Goal: Information Seeking & Learning: Learn about a topic

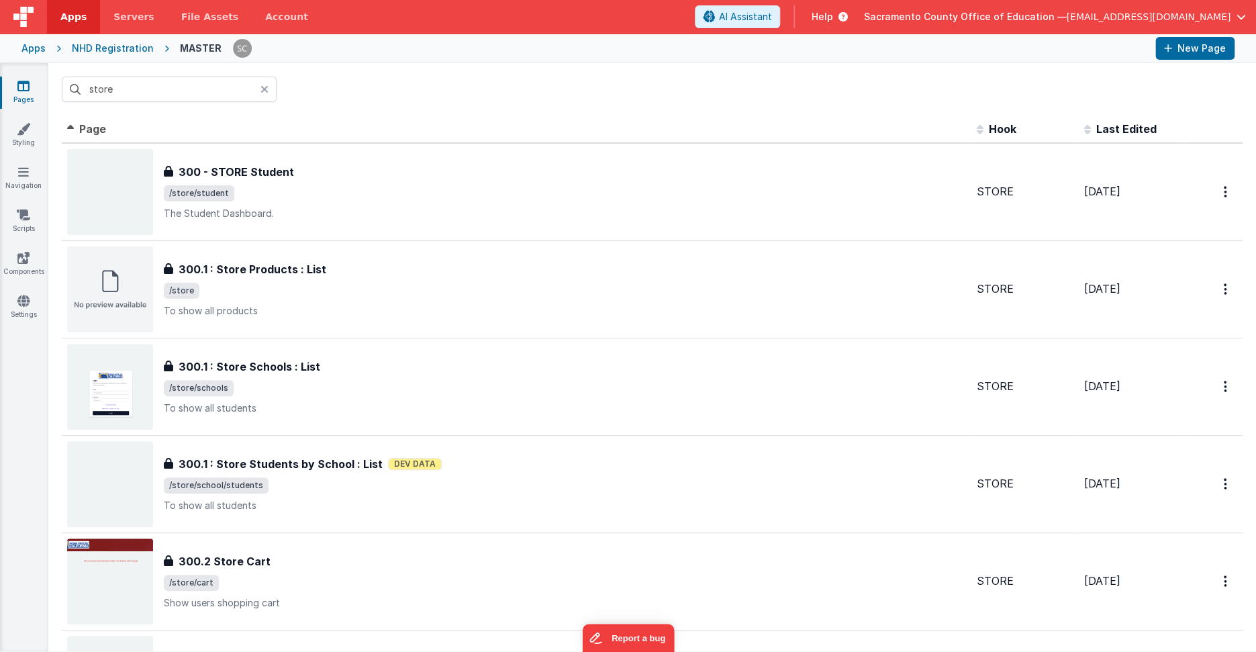
click at [833, 15] on span "Help" at bounding box center [821, 16] width 21 height 13
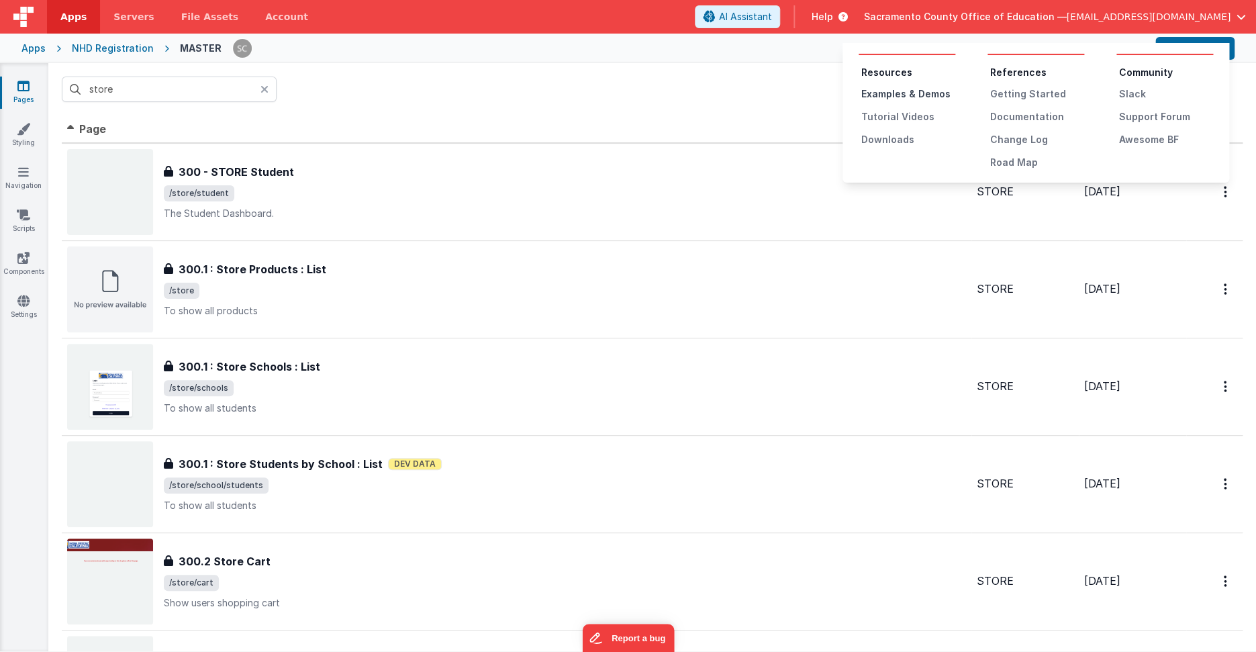
click at [899, 90] on div "Examples & Demos" at bounding box center [908, 93] width 94 height 13
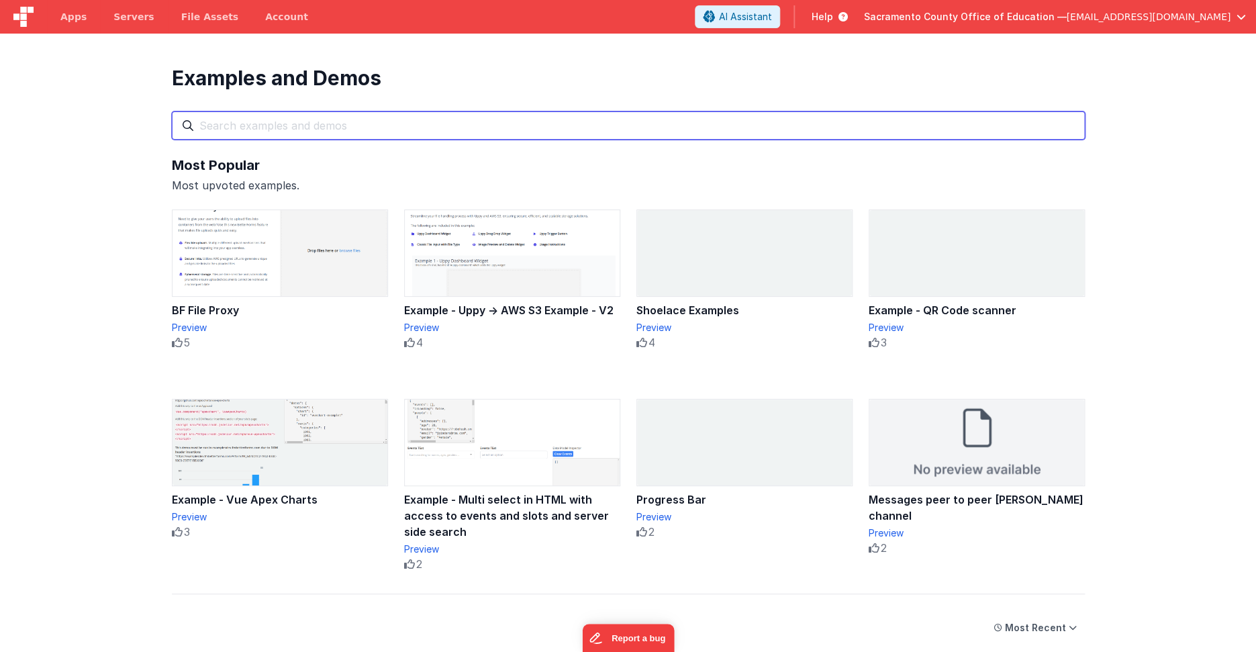
click at [326, 123] on input "text" at bounding box center [628, 125] width 913 height 28
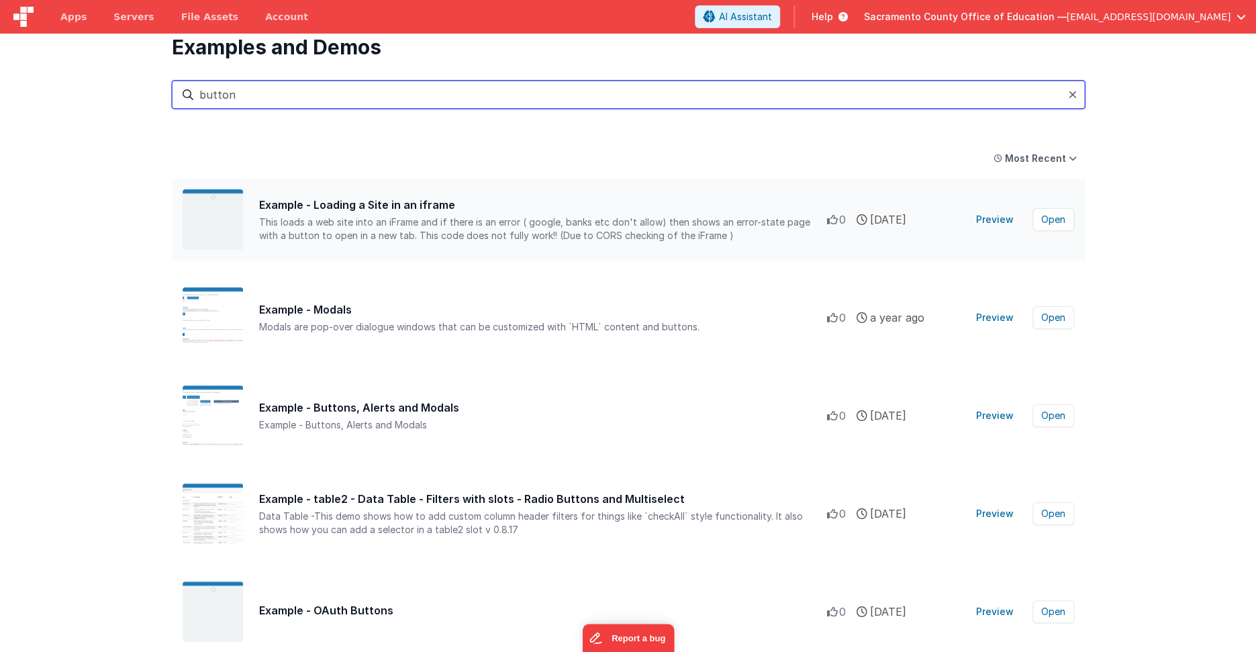
scroll to position [54, 0]
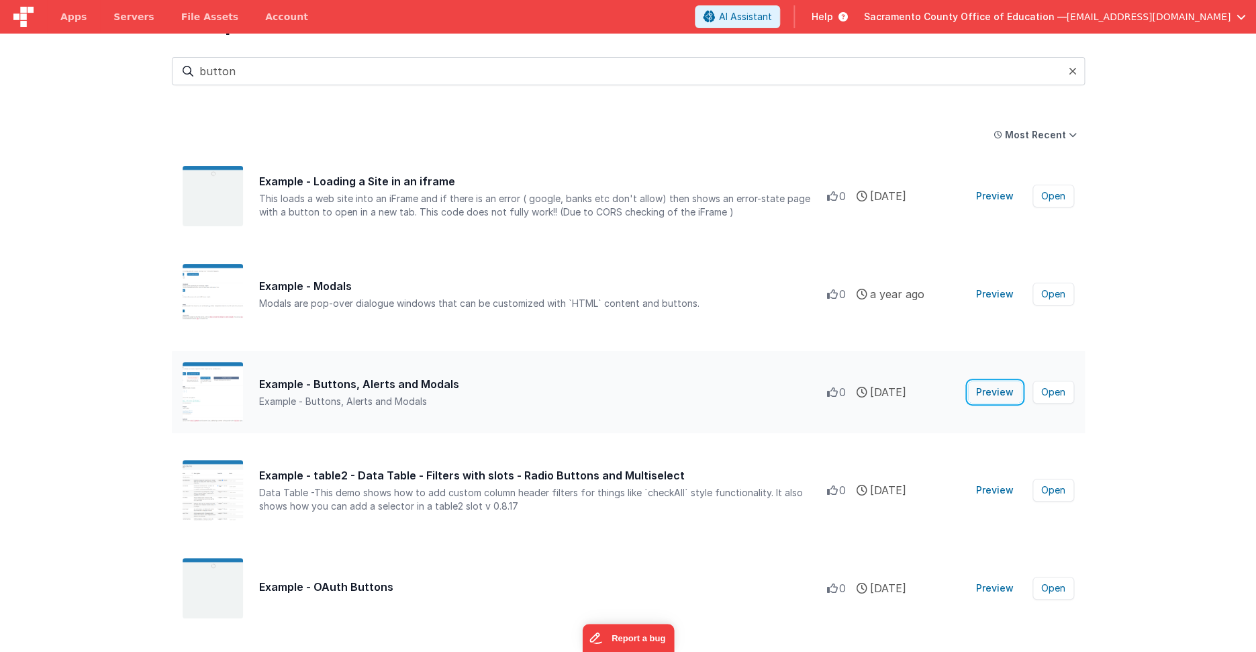
click at [996, 391] on button "Preview" at bounding box center [995, 391] width 54 height 21
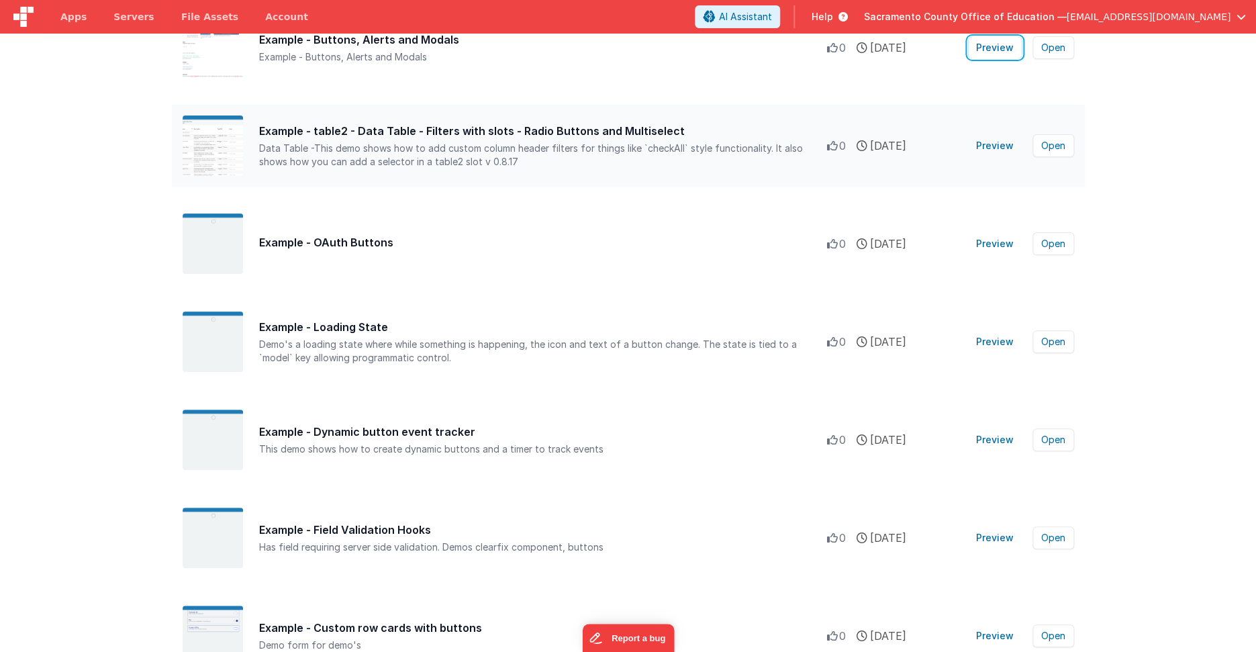
scroll to position [408, 0]
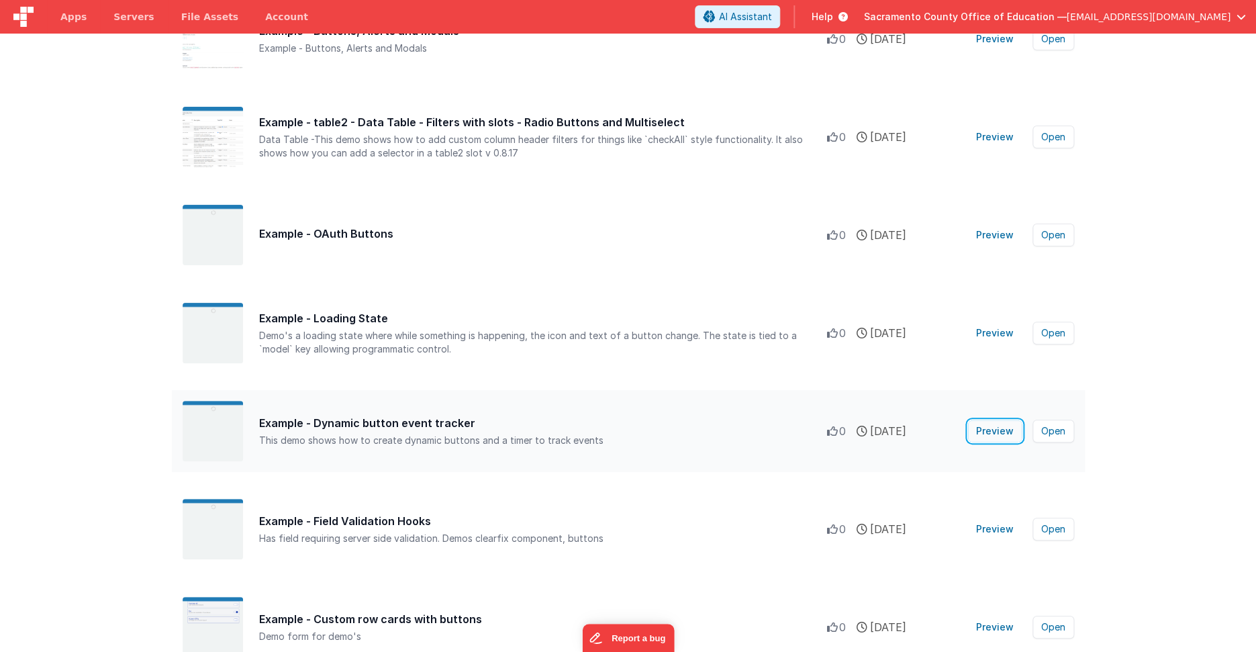
click at [1010, 428] on button "Preview" at bounding box center [995, 430] width 54 height 21
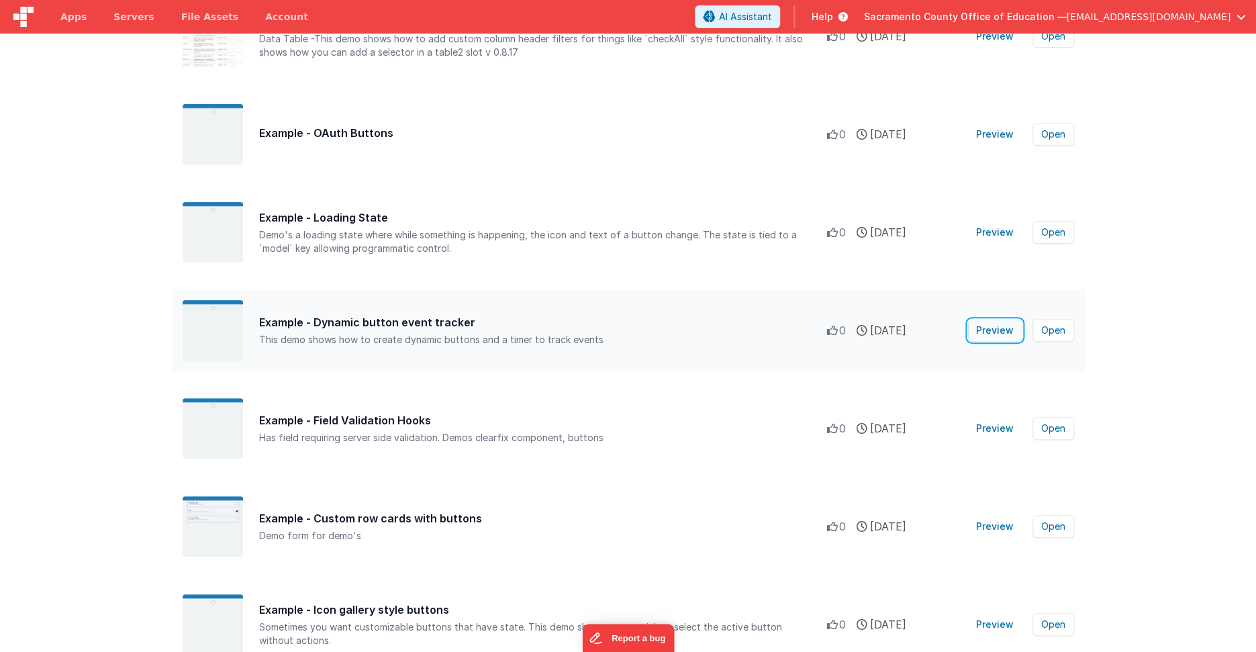
scroll to position [585, 0]
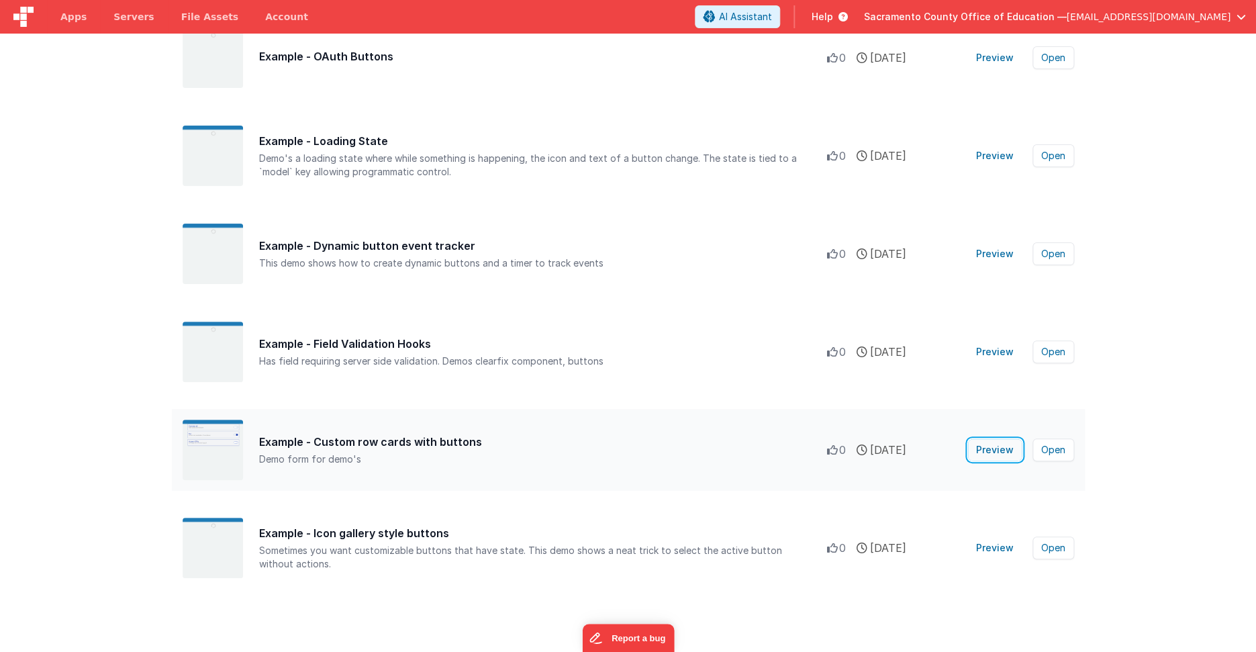
click at [993, 448] on button "Preview" at bounding box center [995, 449] width 54 height 21
click at [992, 548] on button "Preview" at bounding box center [995, 547] width 54 height 21
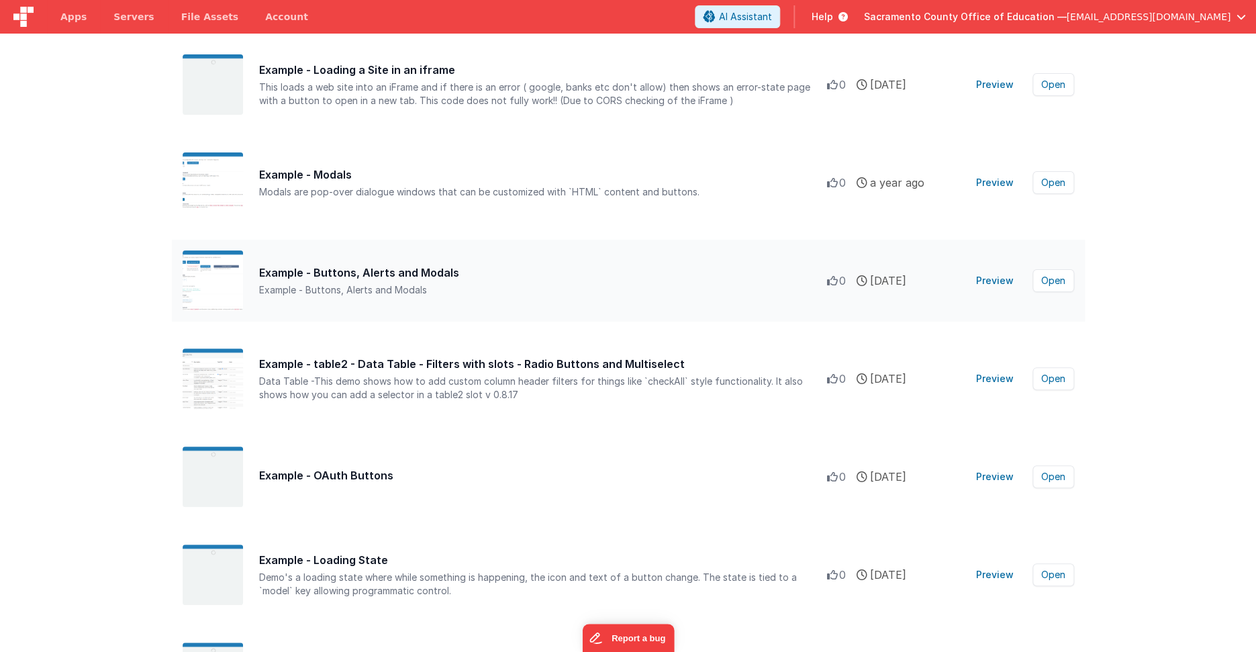
scroll to position [0, 0]
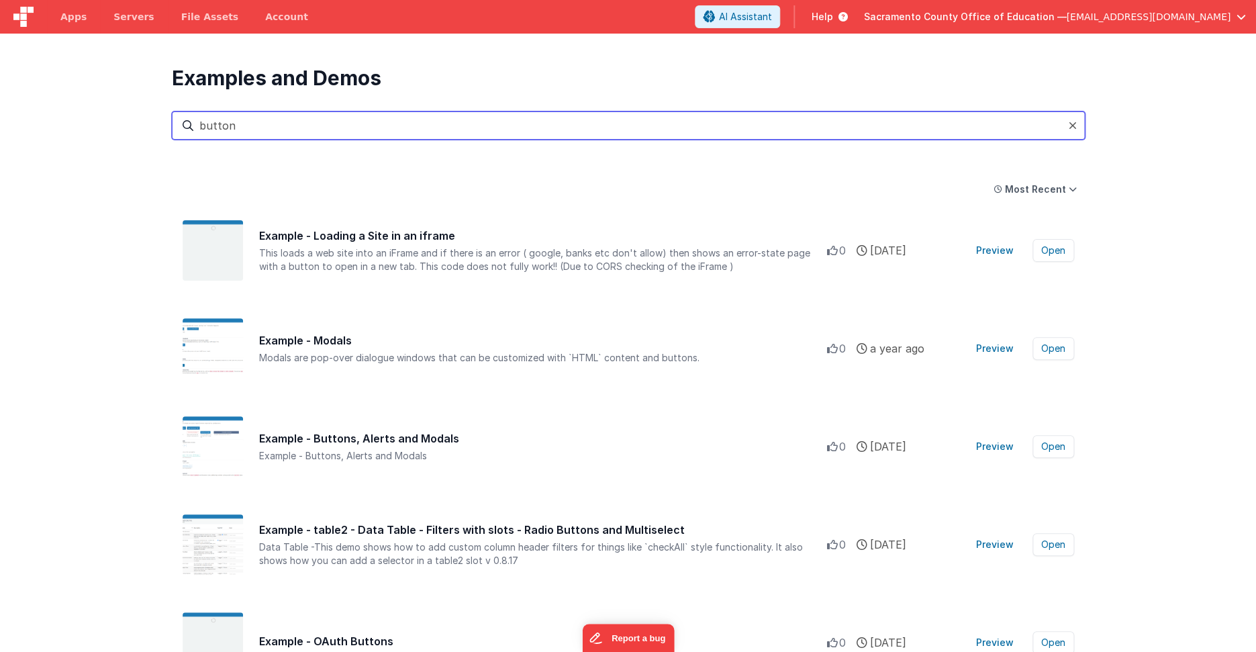
click at [209, 127] on input "button" at bounding box center [628, 125] width 913 height 28
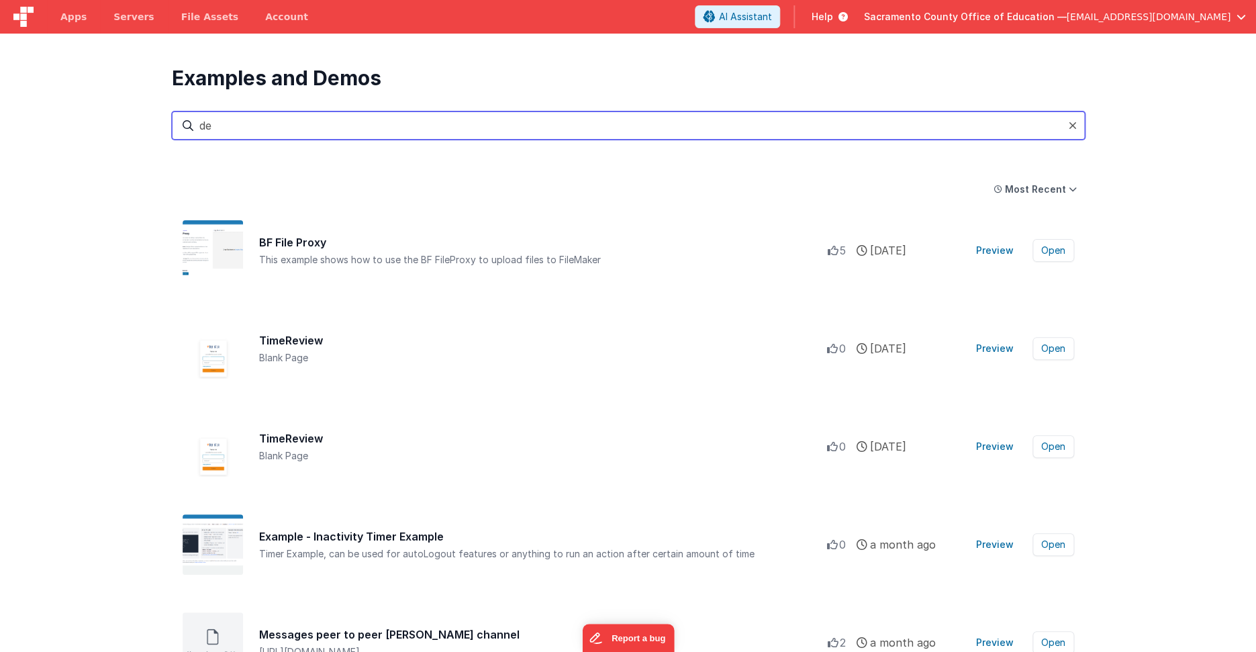
type input "d"
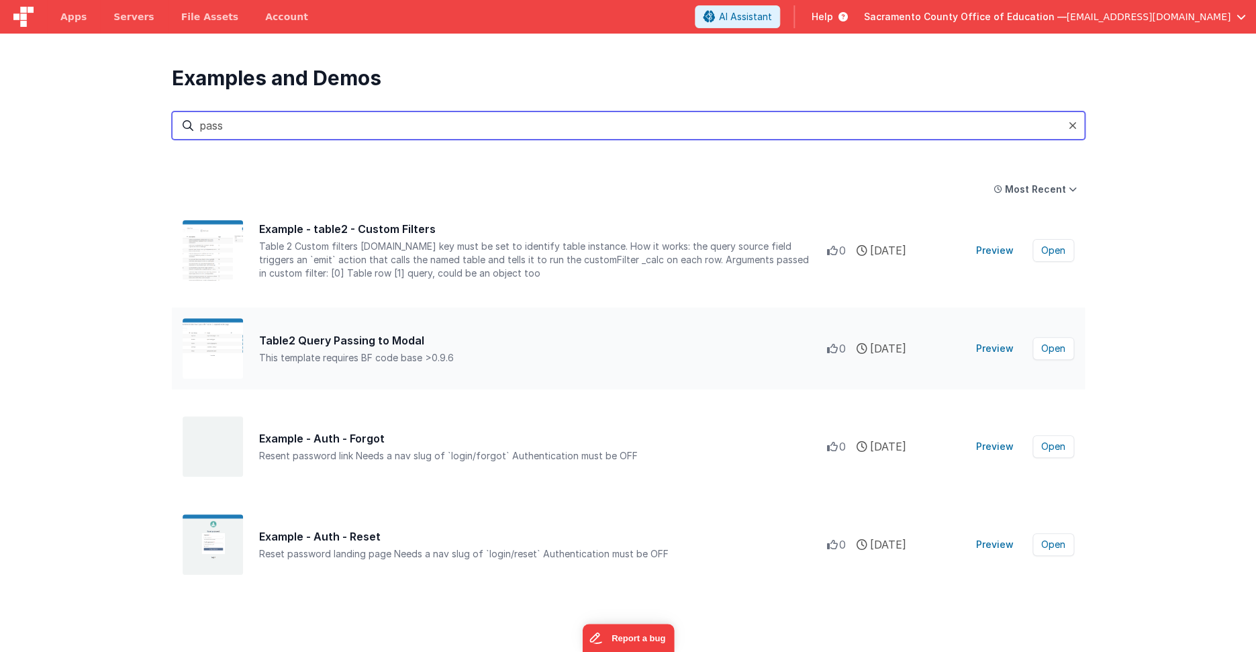
type input "pass"
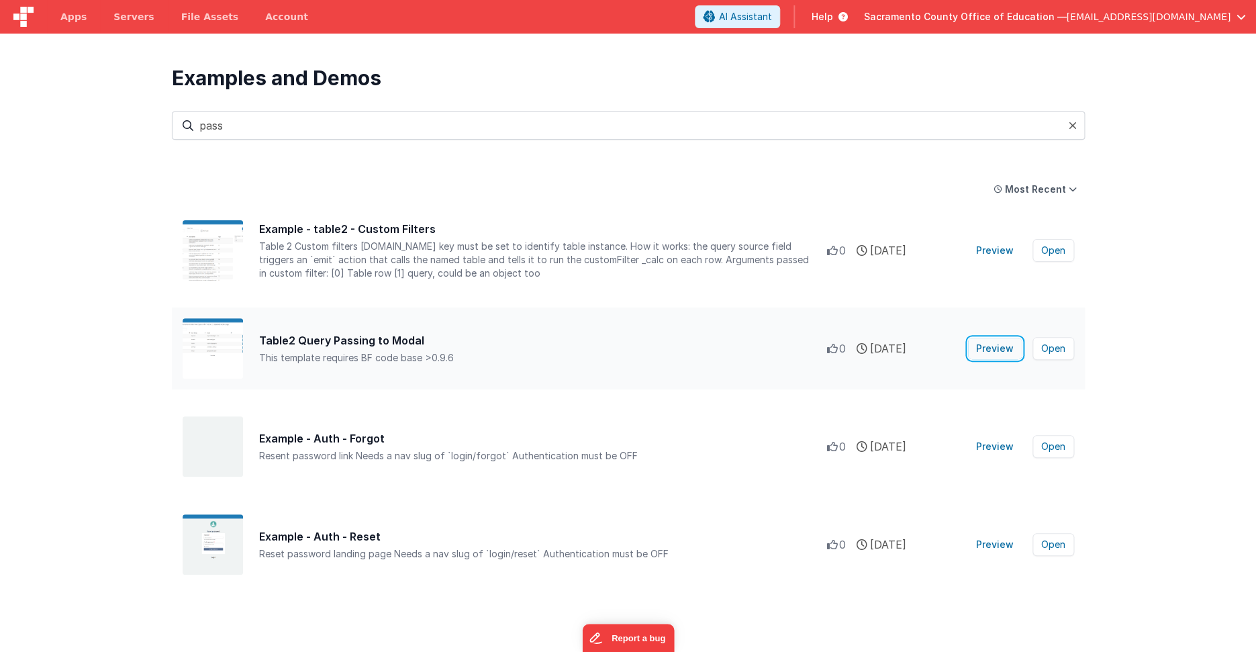
click at [1000, 348] on button "Preview" at bounding box center [995, 348] width 54 height 21
click at [403, 197] on div "Most Recent Most Popular Most Recent" at bounding box center [628, 189] width 913 height 24
click at [985, 248] on button "Preview" at bounding box center [995, 250] width 54 height 21
